Goal: Share content: Share content

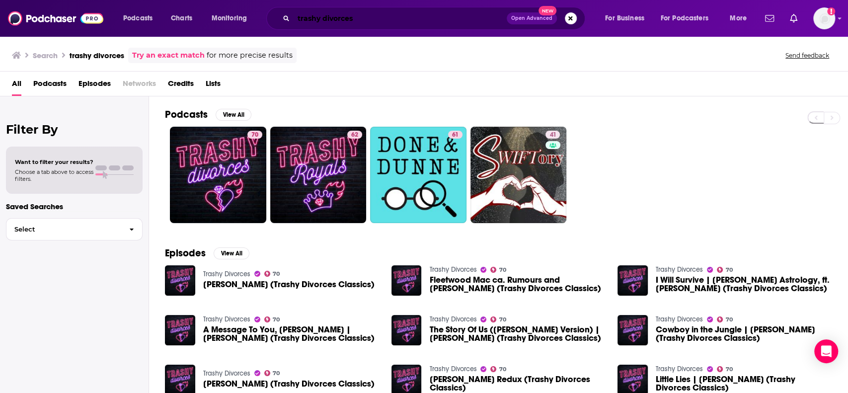
click at [321, 20] on input "trashy divorces" at bounding box center [399, 18] width 213 height 16
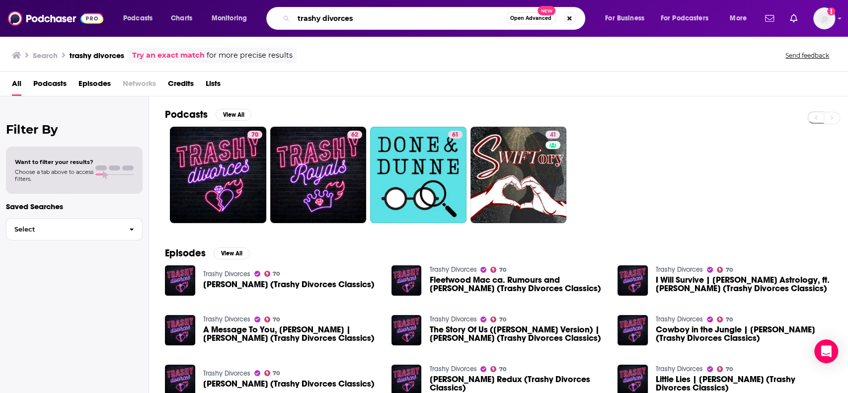
click at [321, 20] on input "trashy divorces" at bounding box center [399, 18] width 212 height 16
paste input "Atlanta's Own Sports Podcast"
type input "Atlanta's Own Sports Podcast"
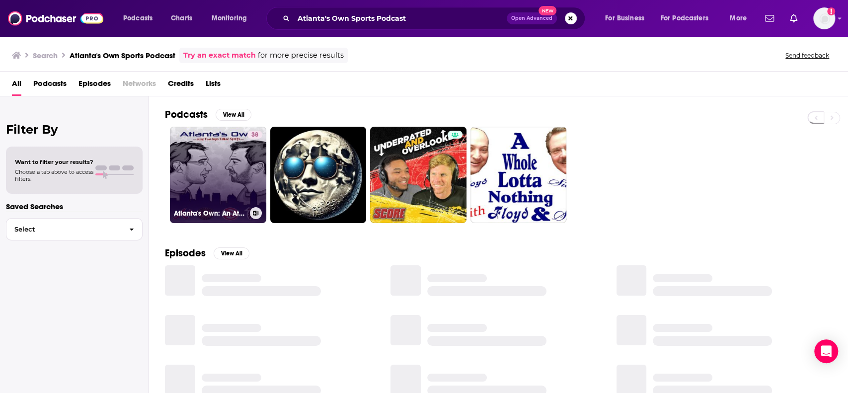
click at [226, 163] on link "38 Atlanta's Own: An Atlanta Sports Podcast" at bounding box center [218, 175] width 96 height 96
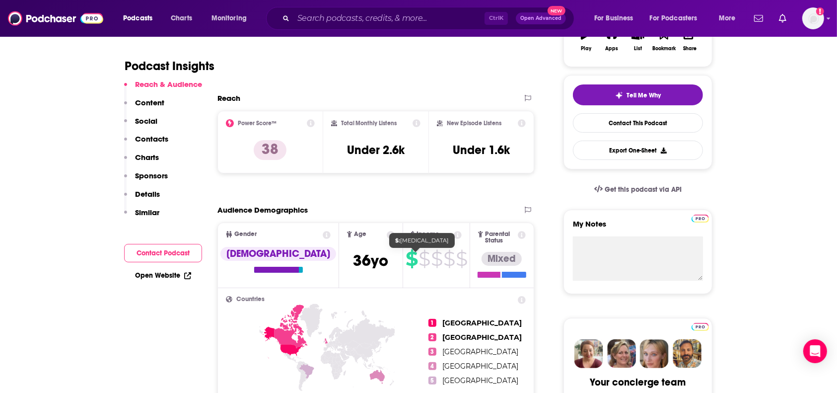
scroll to position [199, 0]
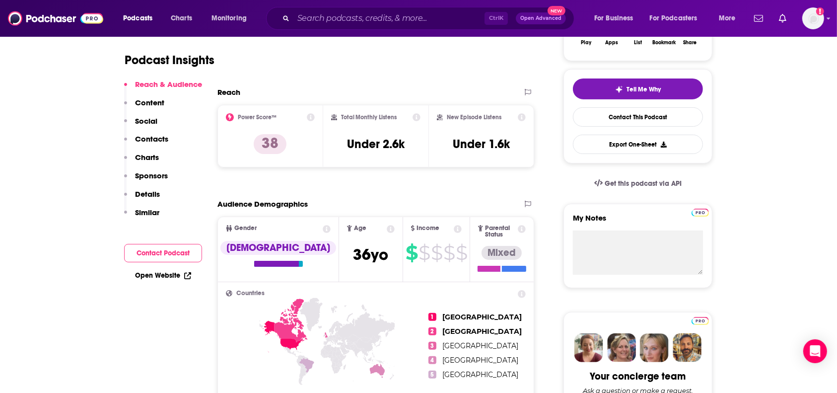
click at [146, 133] on button "Social" at bounding box center [140, 125] width 33 height 18
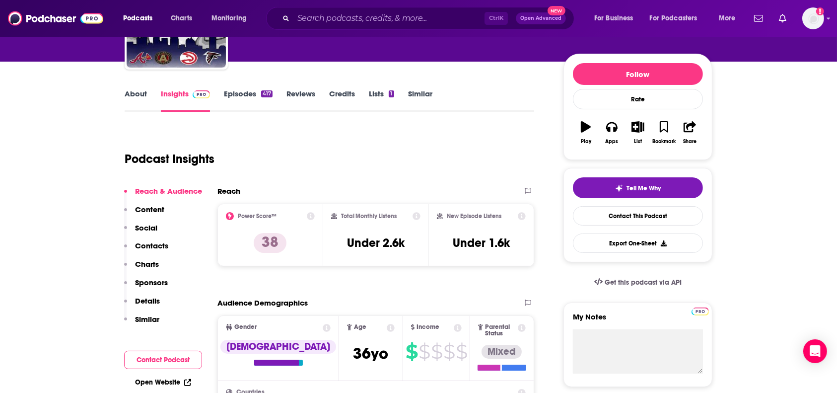
scroll to position [0, 0]
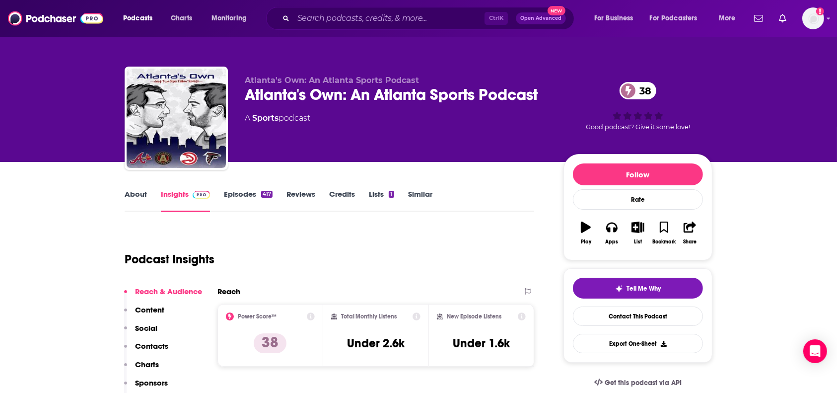
click at [348, 93] on div "Atlanta's Own: An Atlanta Sports Podcast 38" at bounding box center [396, 94] width 303 height 19
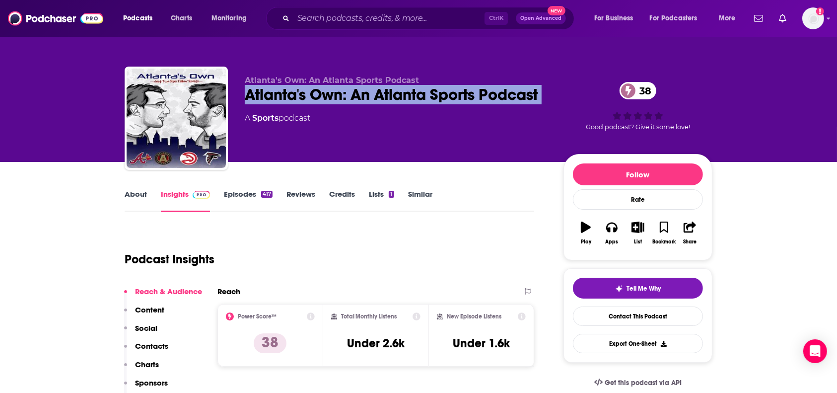
click at [348, 93] on div "Atlanta's Own: An Atlanta Sports Podcast 38" at bounding box center [396, 94] width 303 height 19
copy div "Atlanta's Own: An Atlanta Sports Podcast 38"
